Goal: Transaction & Acquisition: Subscribe to service/newsletter

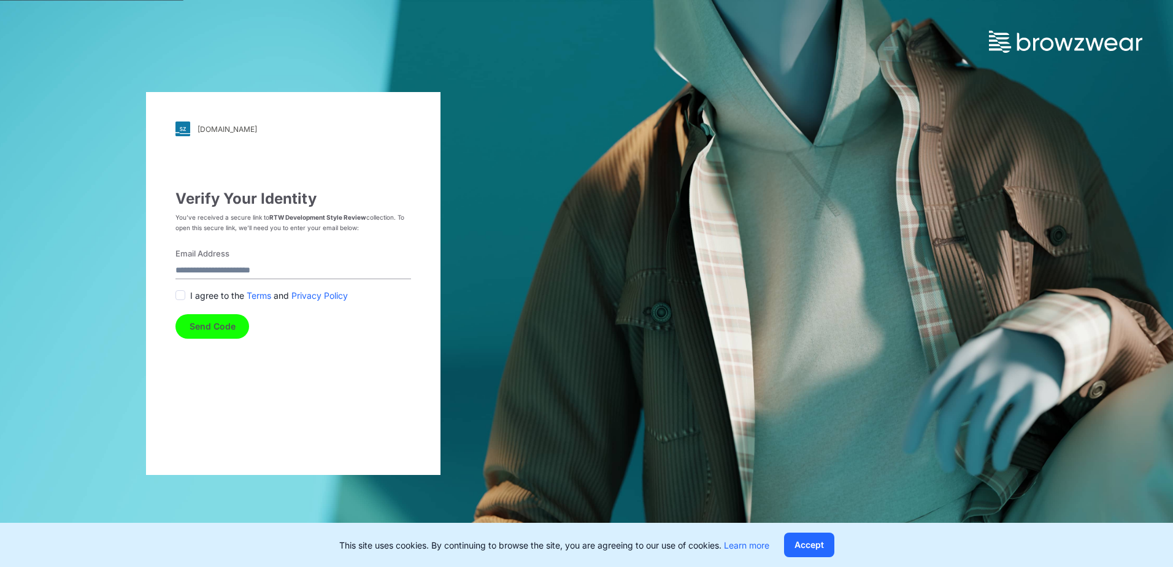
click at [236, 270] on input "Email Address" at bounding box center [293, 271] width 236 height 17
type input "**********"
click at [183, 294] on span at bounding box center [180, 295] width 10 height 10
click at [202, 305] on button "Send Code" at bounding box center [212, 326] width 74 height 25
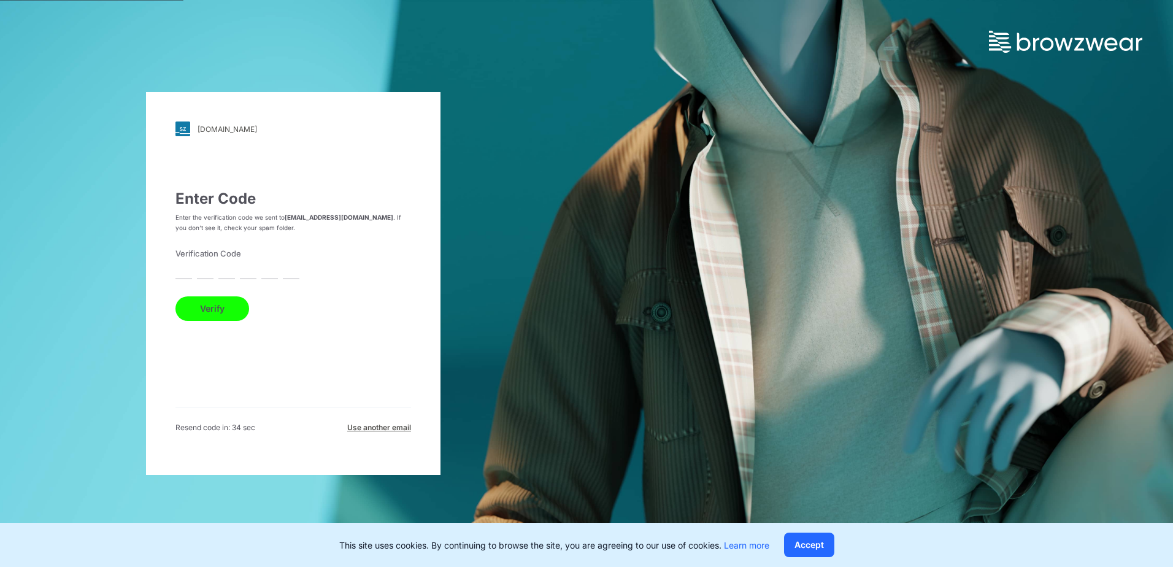
click at [188, 271] on input "text" at bounding box center [183, 271] width 17 height 17
type input "*"
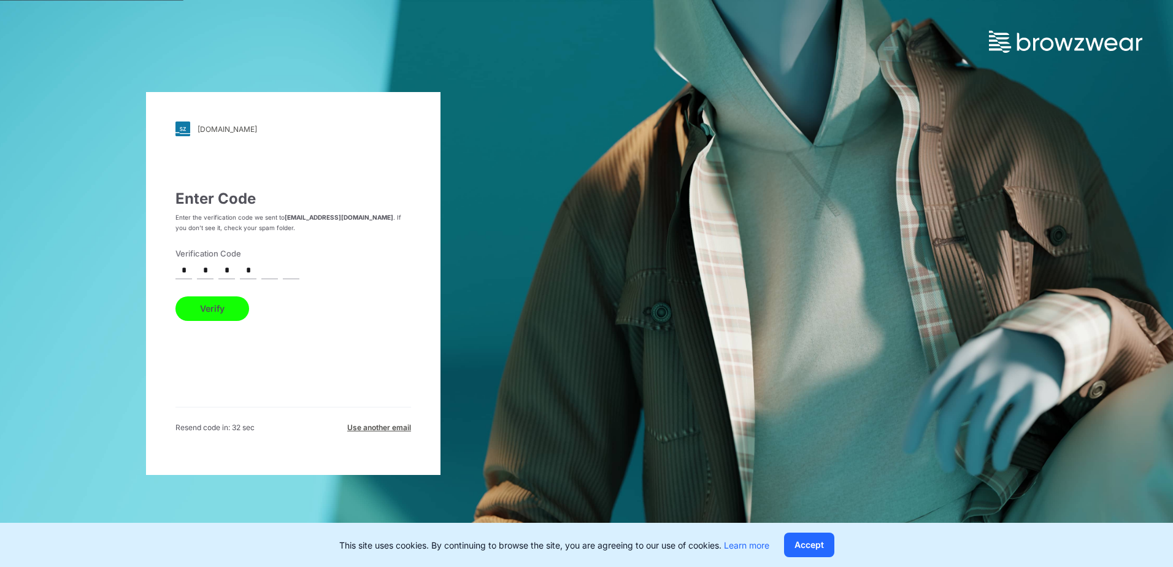
type input "*"
click at [175, 296] on button "Verify" at bounding box center [212, 308] width 74 height 25
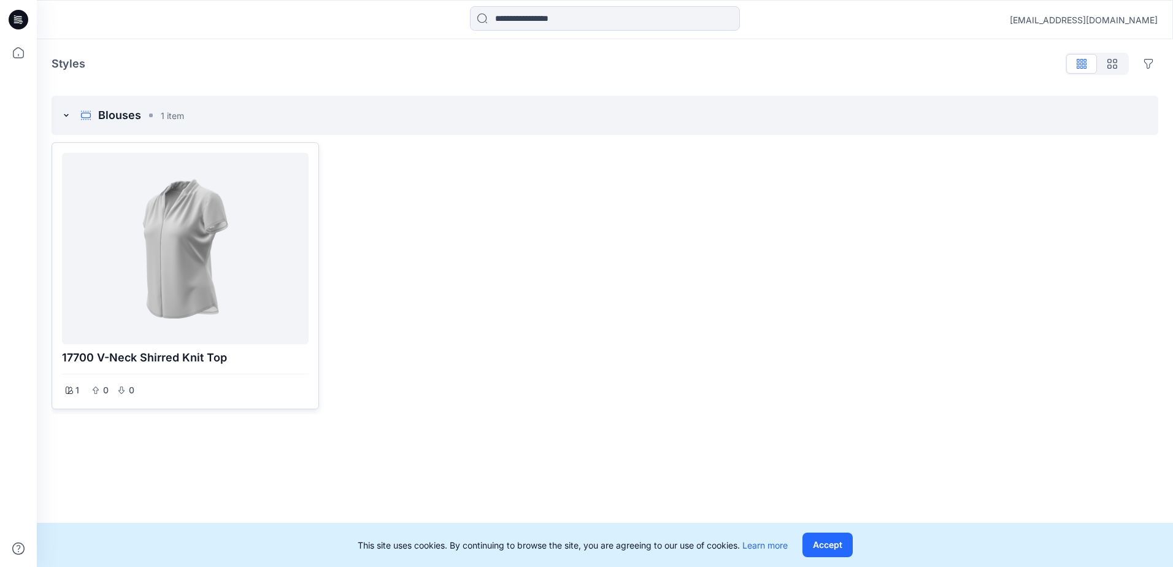
click at [180, 263] on div at bounding box center [185, 249] width 237 height 182
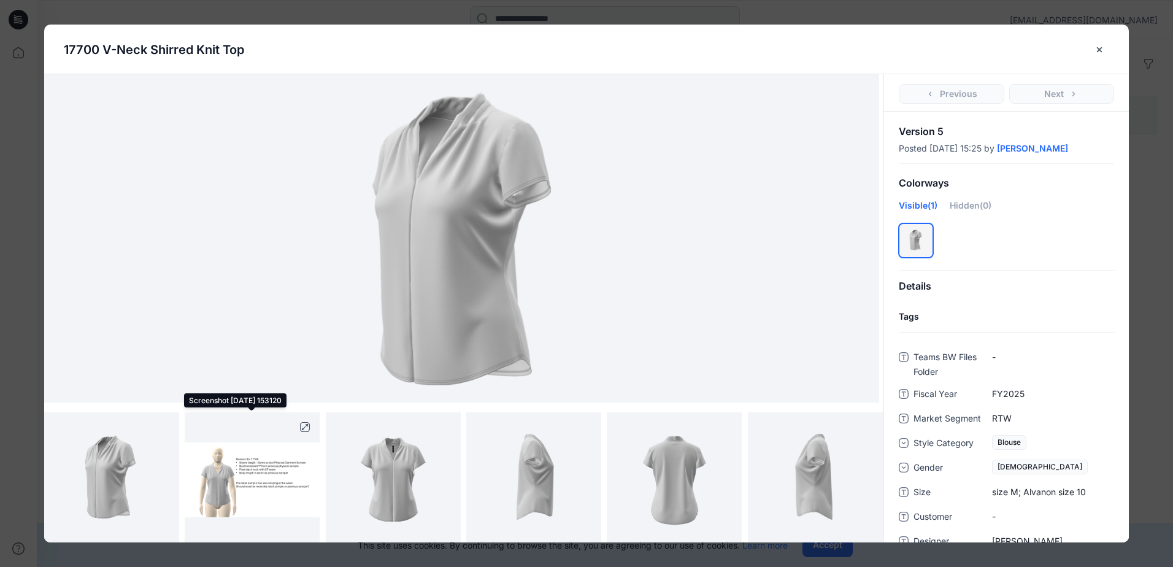
click at [272, 487] on img at bounding box center [252, 479] width 135 height 75
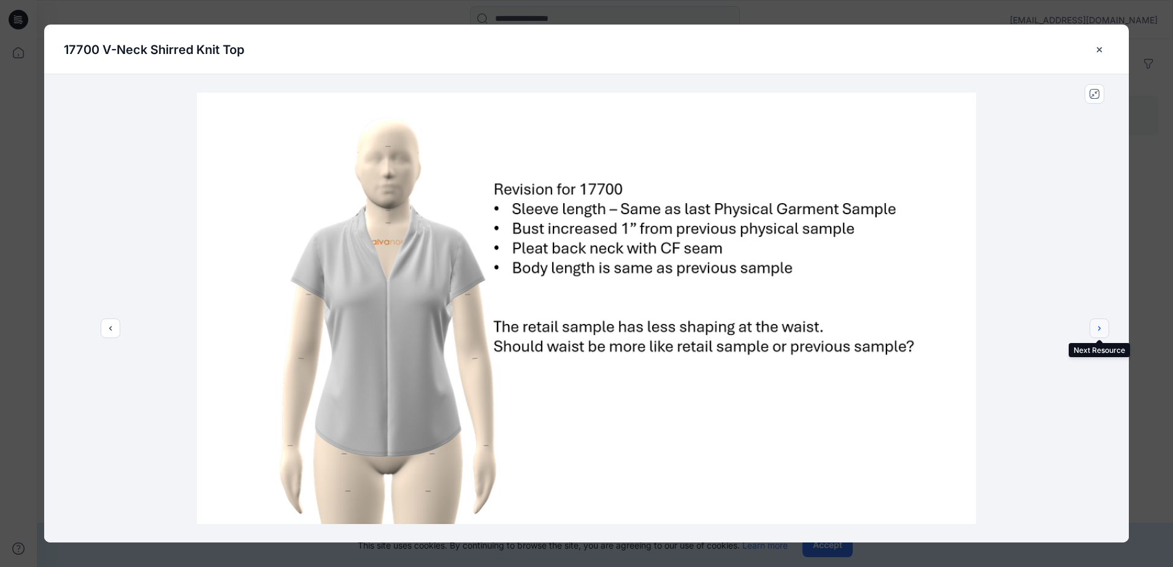
click at [1102, 330] on icon "next" at bounding box center [1099, 328] width 10 height 10
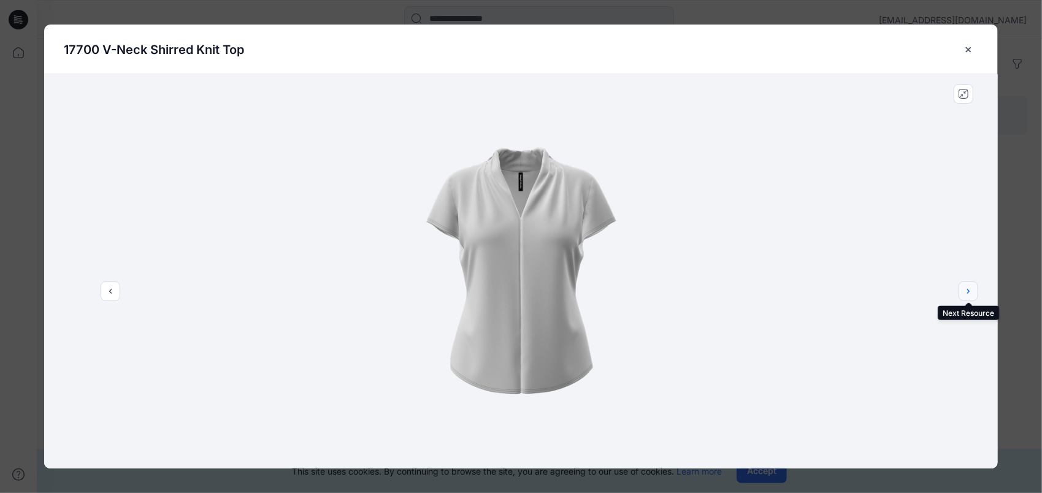
click at [970, 288] on icon "next" at bounding box center [969, 291] width 10 height 10
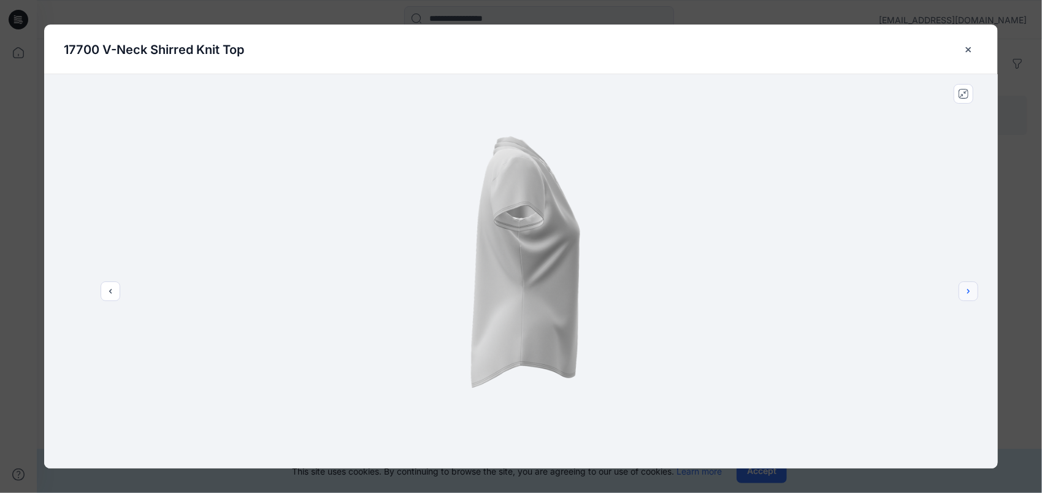
click at [970, 288] on icon "next" at bounding box center [969, 291] width 10 height 10
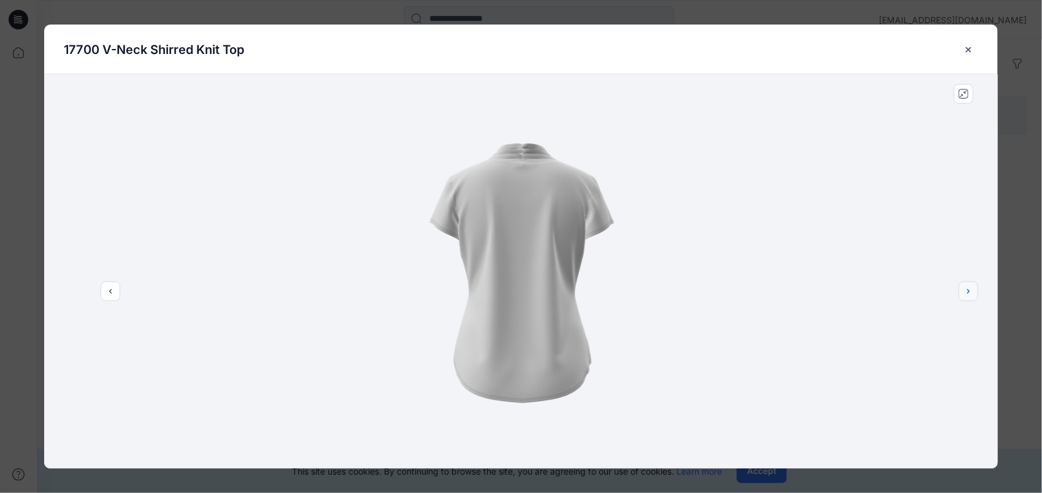
click at [970, 289] on icon "next" at bounding box center [969, 291] width 10 height 10
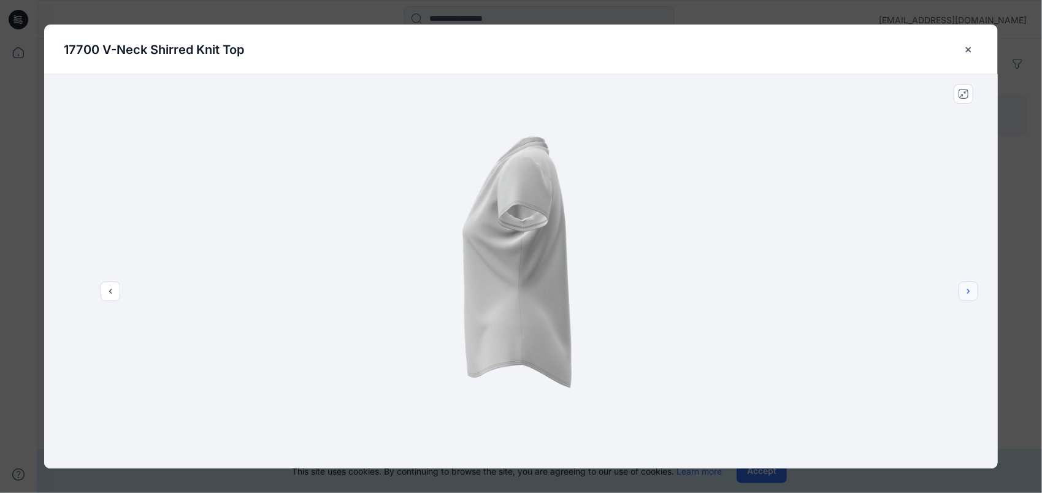
click at [970, 289] on icon "next" at bounding box center [969, 291] width 10 height 10
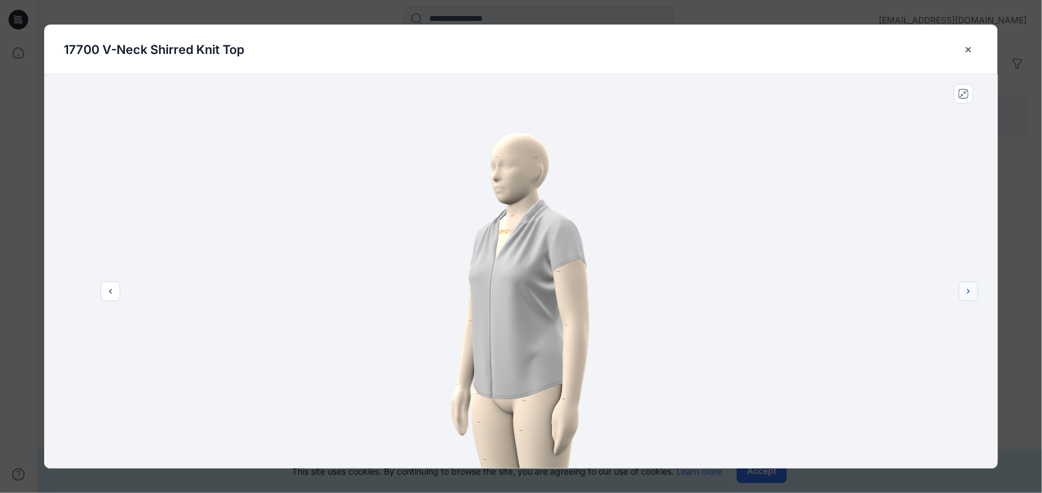
click at [970, 289] on icon "next" at bounding box center [969, 291] width 10 height 10
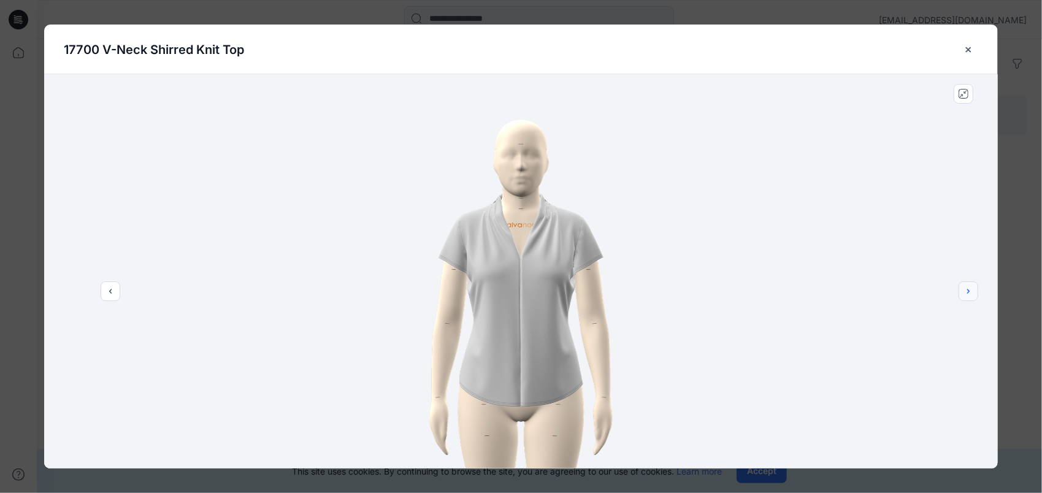
click at [970, 289] on icon "next" at bounding box center [969, 291] width 10 height 10
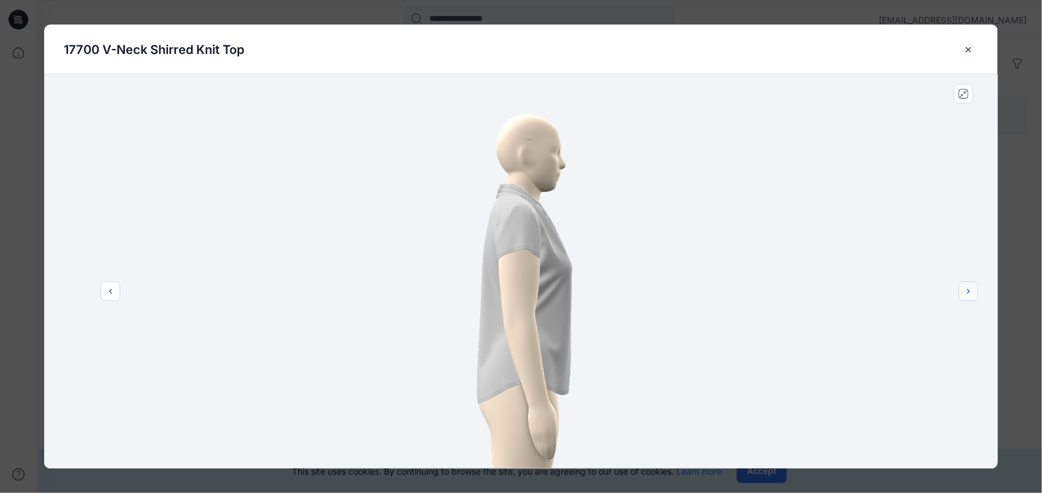
click at [970, 289] on icon "next" at bounding box center [969, 291] width 10 height 10
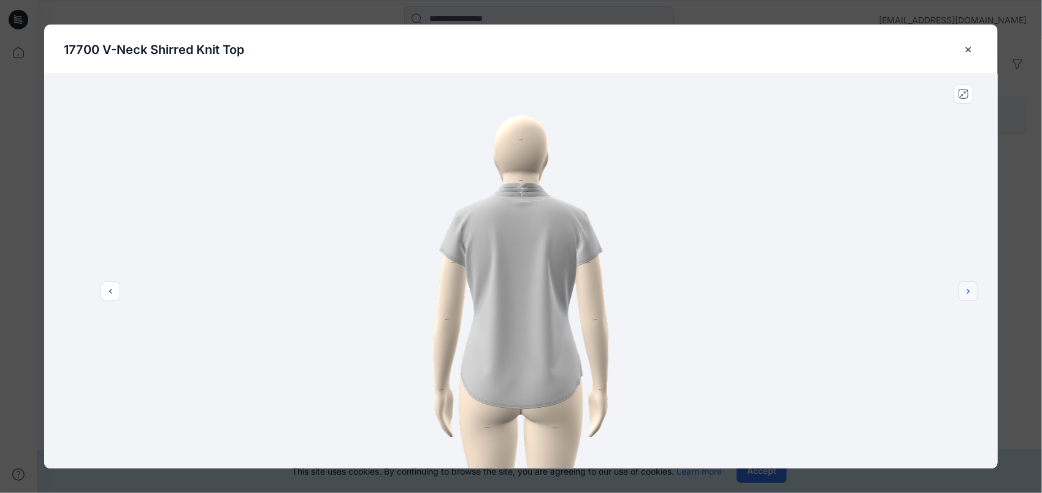
click at [970, 289] on icon "next" at bounding box center [969, 291] width 10 height 10
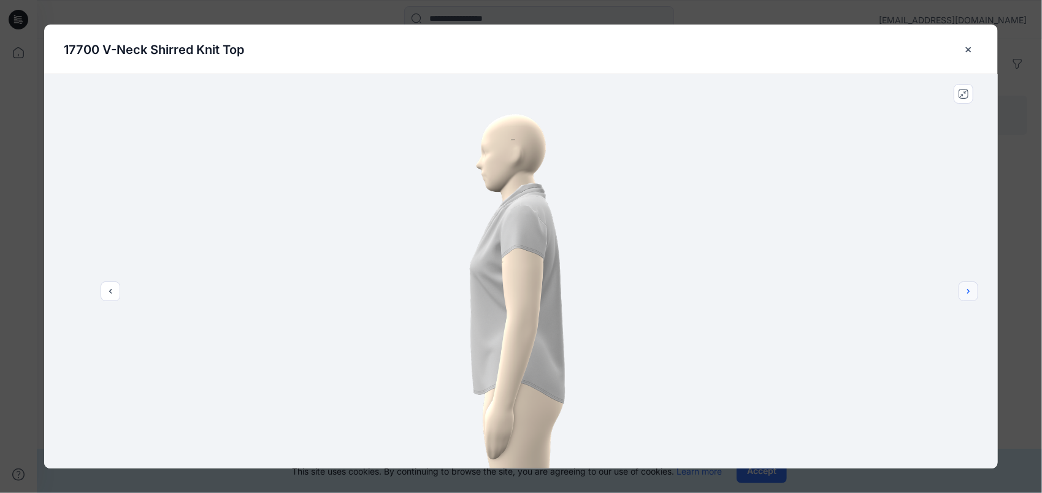
click at [970, 289] on icon "next" at bounding box center [969, 291] width 10 height 10
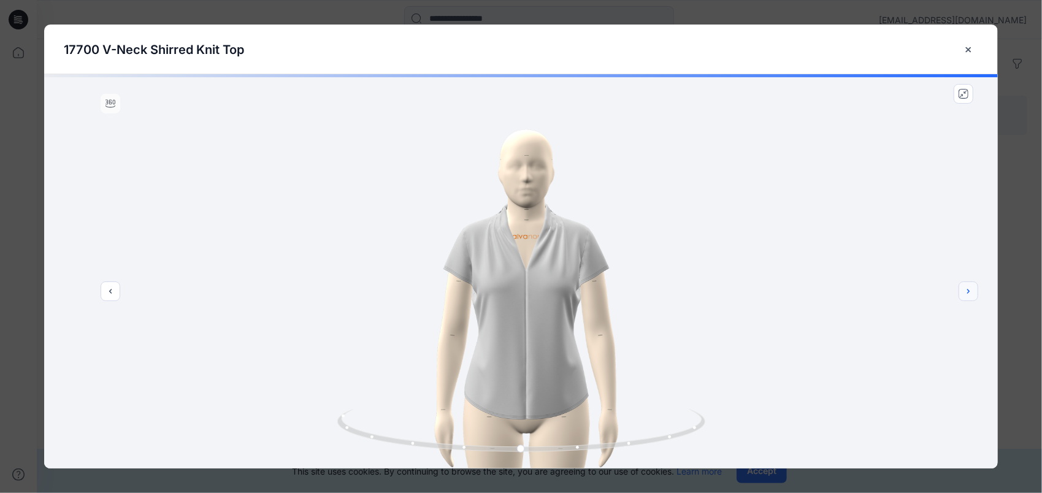
click at [970, 289] on icon "next" at bounding box center [969, 291] width 10 height 10
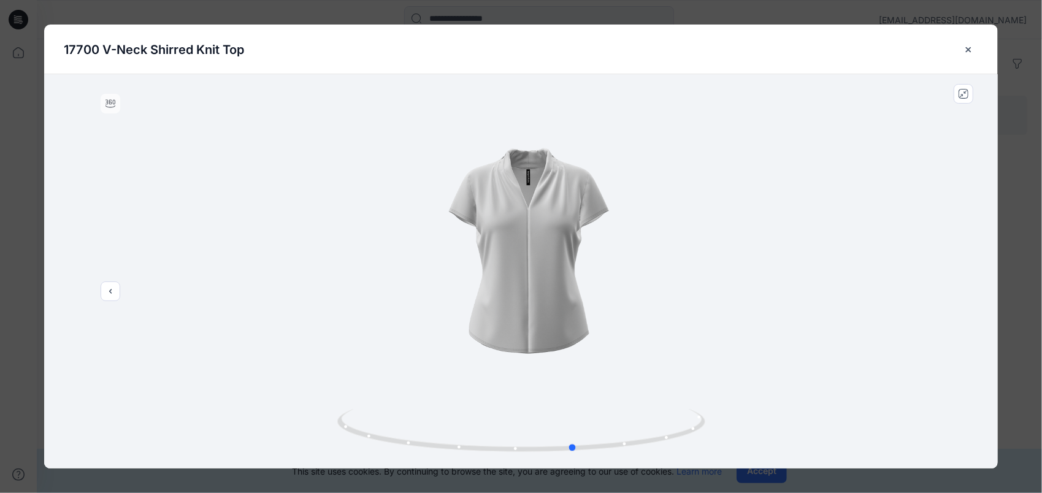
drag, startPoint x: 512, startPoint y: 280, endPoint x: 565, endPoint y: 284, distance: 53.5
click at [565, 284] on div at bounding box center [521, 271] width 954 height 394
